Goal: Task Accomplishment & Management: Manage account settings

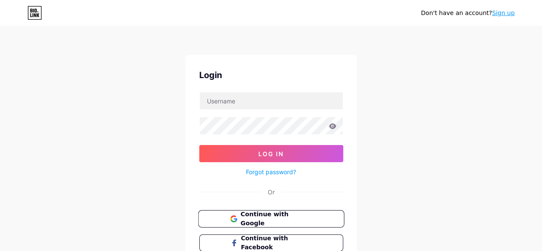
click at [275, 222] on button "Continue with Google" at bounding box center [271, 219] width 146 height 18
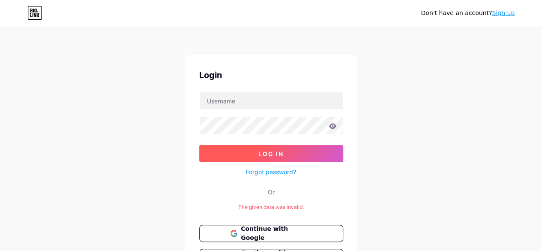
click at [271, 153] on span "Log In" at bounding box center [270, 153] width 25 height 7
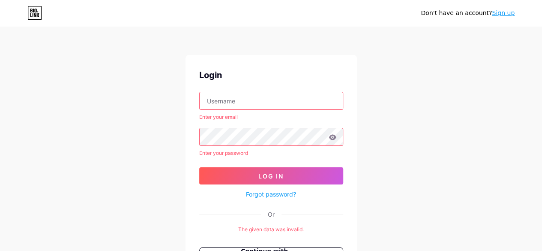
click at [235, 110] on div "Enter your email" at bounding box center [271, 106] width 144 height 29
click at [239, 99] on input "text" at bounding box center [271, 100] width 143 height 17
click at [231, 102] on input "text" at bounding box center [271, 100] width 143 height 17
paste input "topcricketids"
type input "topcricketids"
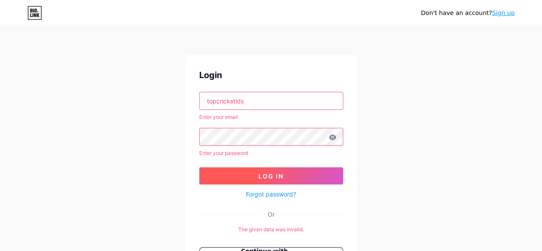
click at [219, 176] on button "Log In" at bounding box center [271, 175] width 144 height 17
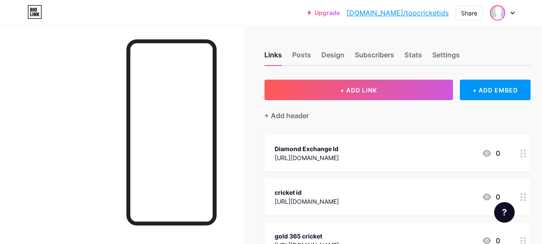
click at [496, 18] on img at bounding box center [498, 13] width 14 height 14
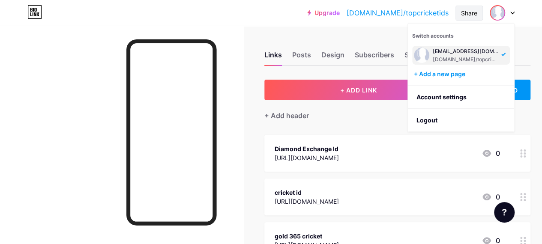
click at [473, 14] on div "Share" at bounding box center [469, 13] width 16 height 9
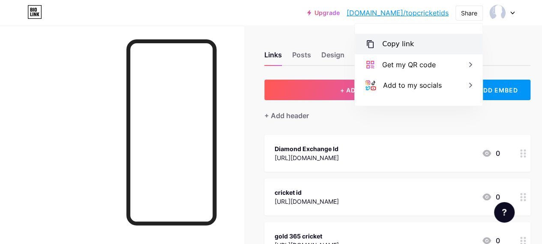
click at [411, 47] on div "Copy link" at bounding box center [419, 44] width 128 height 21
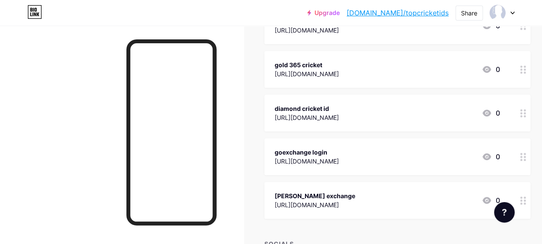
scroll to position [86, 0]
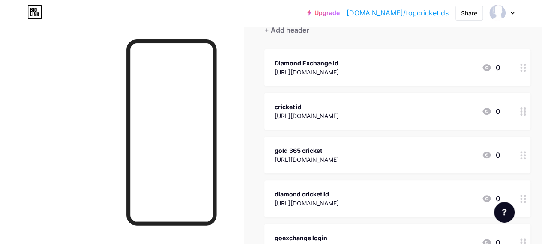
click at [373, 146] on div "gold 365 cricket https://topcricketids.com/ 0" at bounding box center [387, 155] width 225 height 20
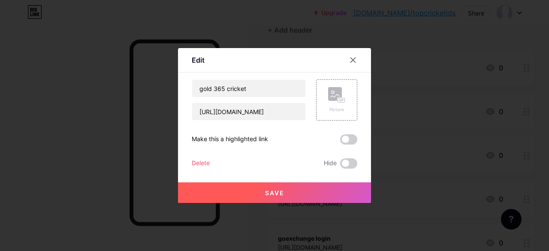
click at [206, 164] on div "Delete" at bounding box center [201, 163] width 18 height 10
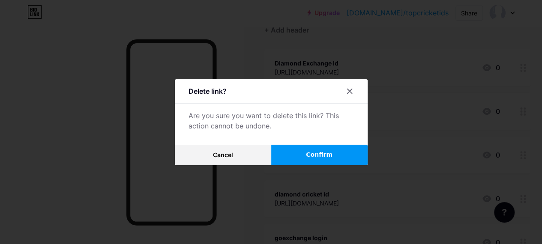
click at [313, 156] on span "Confirm" at bounding box center [319, 154] width 27 height 9
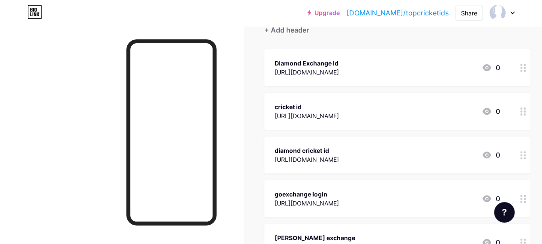
click at [403, 153] on div "diamond cricket id https://topcricketids.com/ 0" at bounding box center [387, 155] width 225 height 20
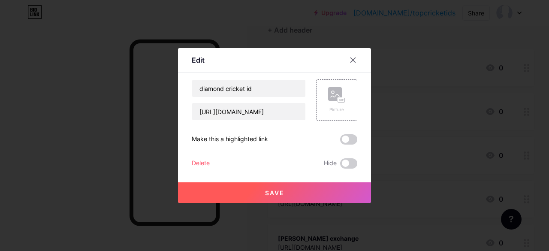
click at [201, 163] on div "Delete" at bounding box center [201, 163] width 18 height 10
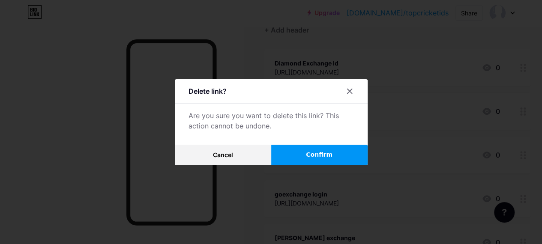
click at [330, 157] on span "Confirm" at bounding box center [319, 154] width 27 height 9
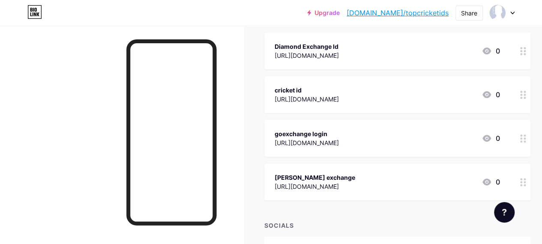
scroll to position [129, 0]
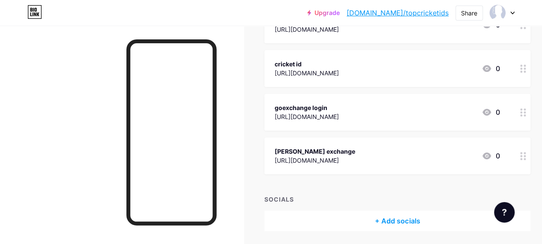
click at [387, 155] on div "rajveer exchange https://topcricketids.com/ 0" at bounding box center [387, 156] width 225 height 20
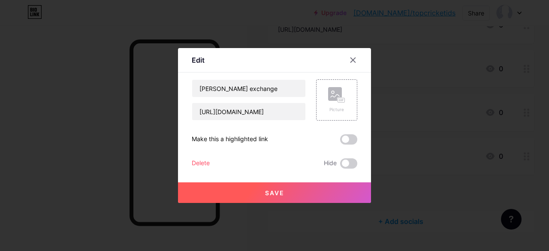
click at [200, 164] on div "Delete" at bounding box center [201, 163] width 18 height 10
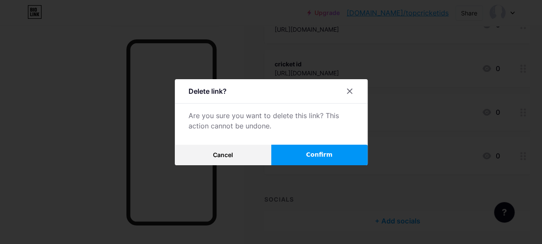
click at [327, 151] on button "Confirm" at bounding box center [319, 155] width 96 height 21
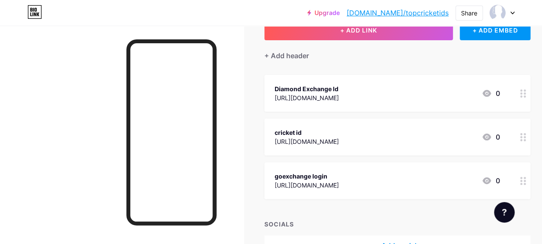
scroll to position [29, 0]
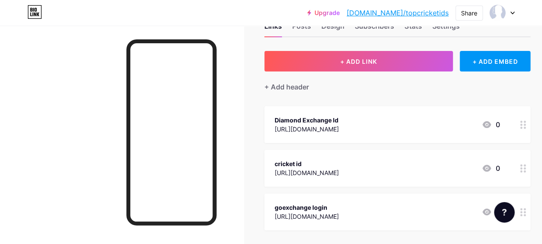
click at [379, 205] on div "goexchange login https://topcricketids.com/ 0" at bounding box center [387, 212] width 225 height 20
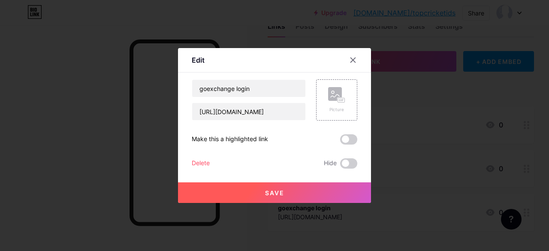
click at [207, 160] on div "Delete" at bounding box center [201, 163] width 18 height 10
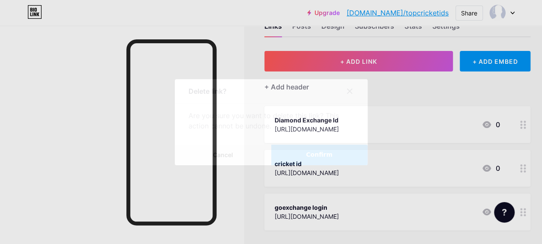
click at [330, 158] on span "Confirm" at bounding box center [319, 154] width 27 height 9
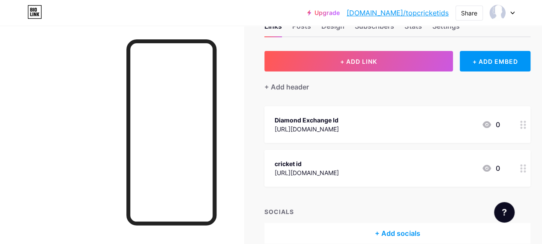
click at [394, 123] on div "Diamond Exchange Id https://topcricketids.com/ 0" at bounding box center [387, 125] width 225 height 20
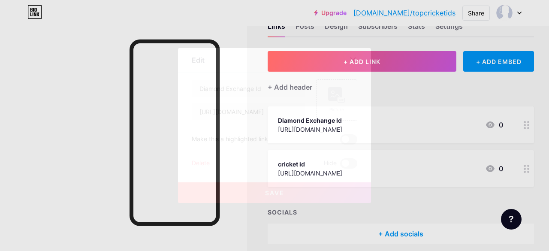
click at [275, 191] on span "Save" at bounding box center [274, 192] width 19 height 7
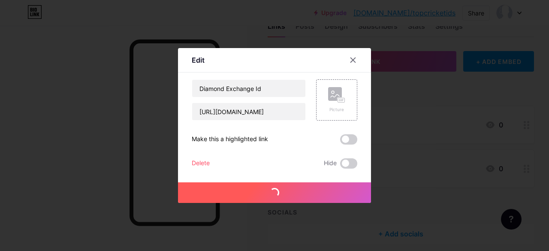
click at [205, 164] on div "Delete" at bounding box center [201, 163] width 18 height 10
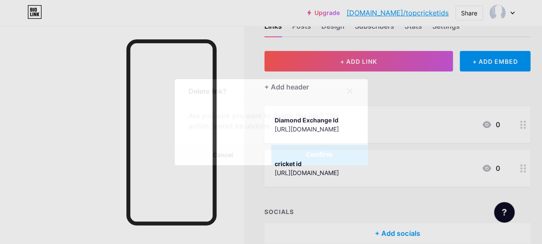
click at [309, 162] on button "Confirm" at bounding box center [319, 155] width 96 height 21
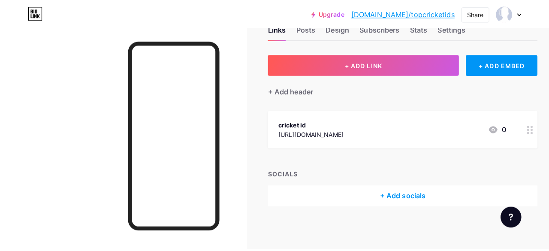
scroll to position [0, 0]
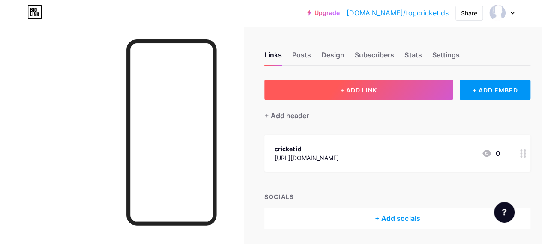
click at [361, 87] on span "+ ADD LINK" at bounding box center [358, 90] width 37 height 7
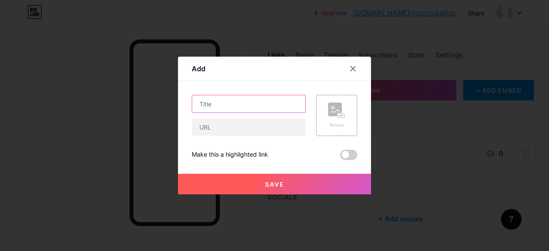
click at [224, 103] on input "text" at bounding box center [248, 103] width 113 height 17
paste input "Reddy Anna Book Club"
type input "Reddy Anna Book Club"
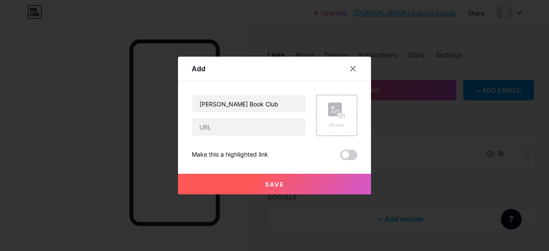
click at [226, 135] on div at bounding box center [249, 127] width 114 height 18
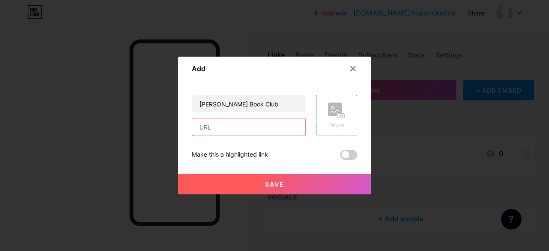
click at [233, 129] on input "text" at bounding box center [248, 126] width 113 height 17
paste input "https://topcricketids.com/allpannel/"
type input "https://topcricketids.com/allpannel/"
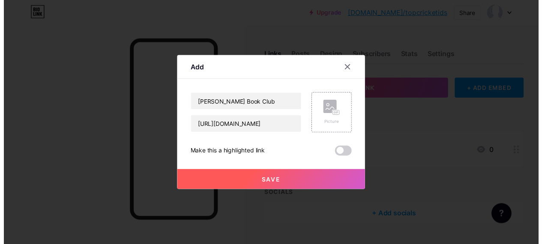
scroll to position [0, 0]
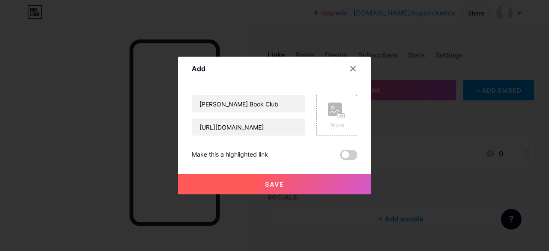
click at [283, 182] on button "Save" at bounding box center [274, 184] width 193 height 21
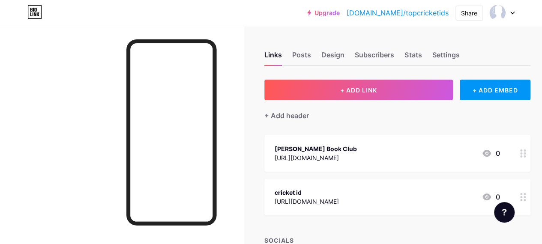
click at [329, 149] on div "Reddy Anna Book Club" at bounding box center [316, 148] width 82 height 9
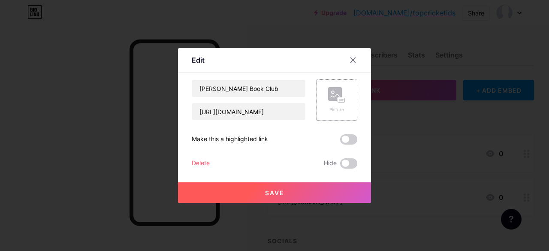
click at [335, 110] on div "Picture" at bounding box center [336, 109] width 17 height 6
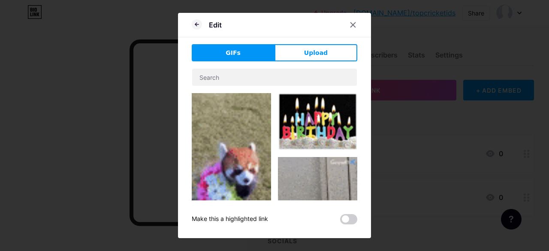
click at [308, 44] on div "Edit GIFs Upload Content YouTube Play YouTube video without leaving your page. …" at bounding box center [274, 125] width 193 height 225
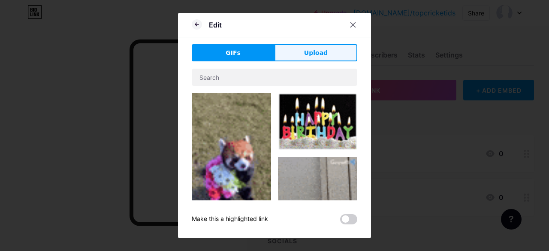
click at [306, 51] on span "Upload" at bounding box center [316, 52] width 24 height 9
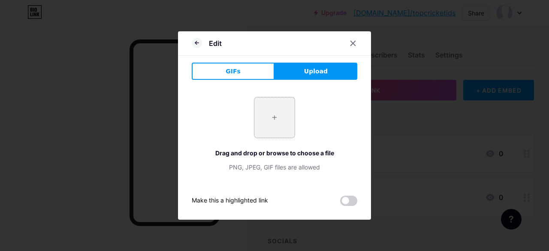
click at [272, 120] on input "file" at bounding box center [274, 117] width 40 height 40
type input "C:\fakepath\Reddy Anna ID.jpg"
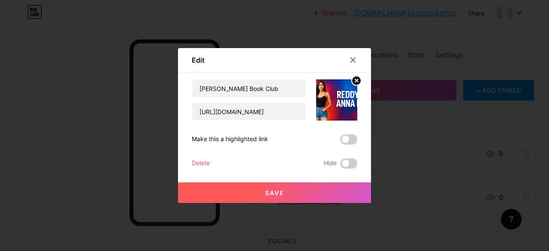
click at [356, 78] on circle at bounding box center [355, 80] width 9 height 9
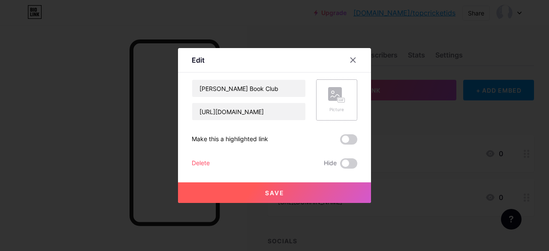
click at [333, 100] on rect at bounding box center [335, 94] width 14 height 14
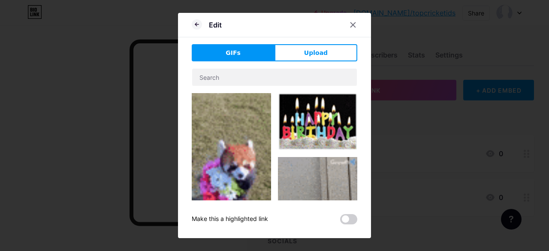
click at [322, 41] on div "Edit GIFs Upload Content YouTube Play YouTube video without leaving your page. …" at bounding box center [274, 125] width 193 height 225
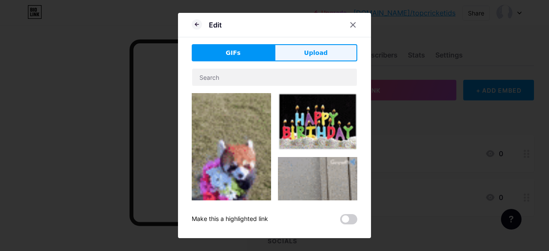
click at [315, 59] on button "Upload" at bounding box center [315, 52] width 83 height 17
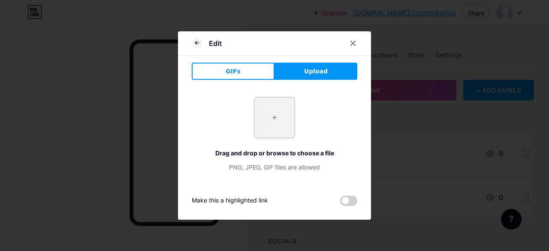
click at [267, 112] on input "file" at bounding box center [274, 117] width 40 height 40
type input "C:\fakepath\Allpaanel com sign up.jpg"
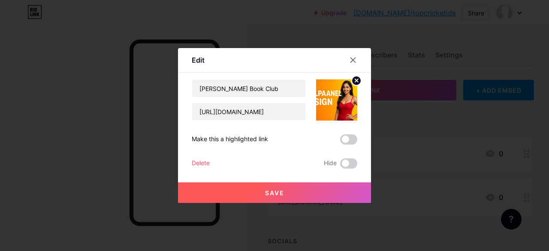
click at [280, 189] on span "Save" at bounding box center [274, 192] width 19 height 7
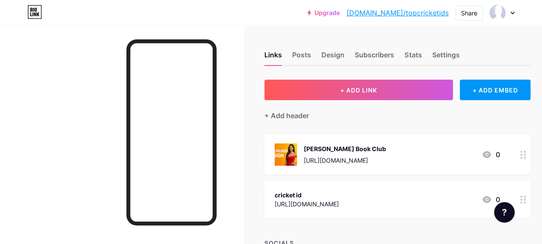
click at [448, 153] on div "Reddy Anna Book Club https://topcricketids.com/allpannel/ 0" at bounding box center [387, 155] width 225 height 22
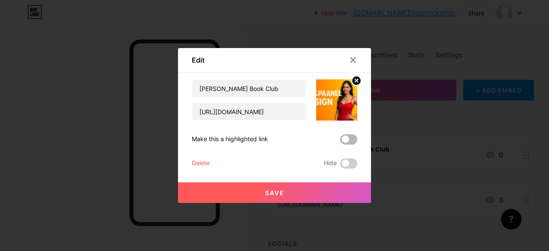
click at [346, 138] on span at bounding box center [348, 139] width 17 height 10
click at [340, 141] on input "checkbox" at bounding box center [340, 141] width 0 height 0
click at [305, 191] on button "Save" at bounding box center [274, 192] width 193 height 21
